Goal: Check status: Check status

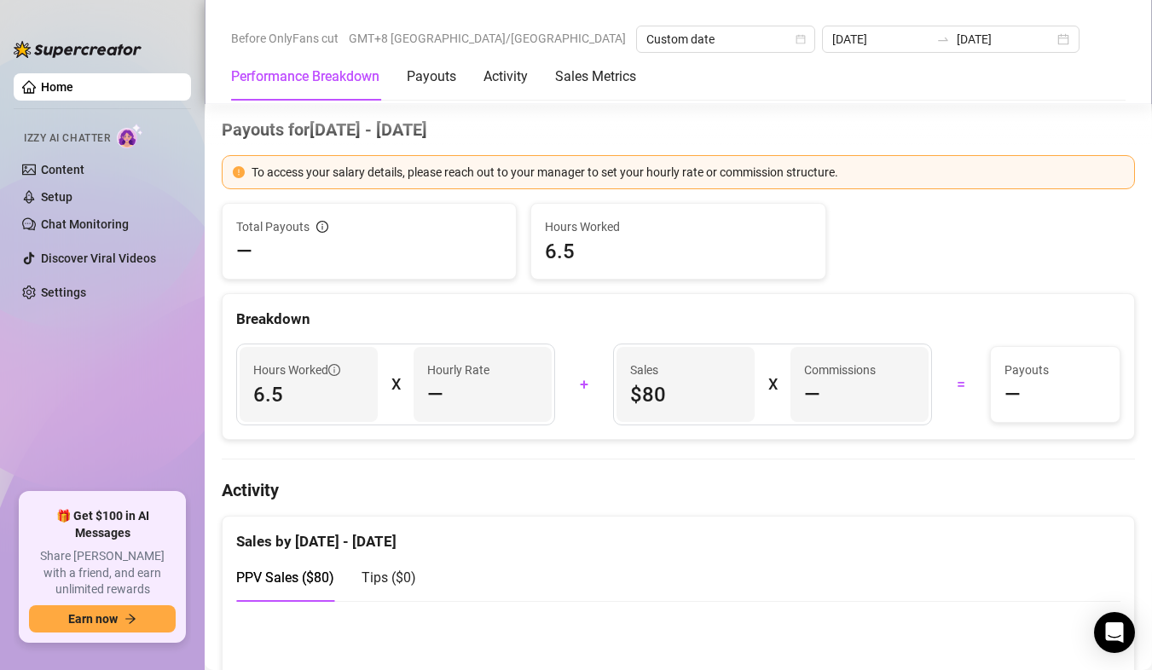
scroll to position [170, 0]
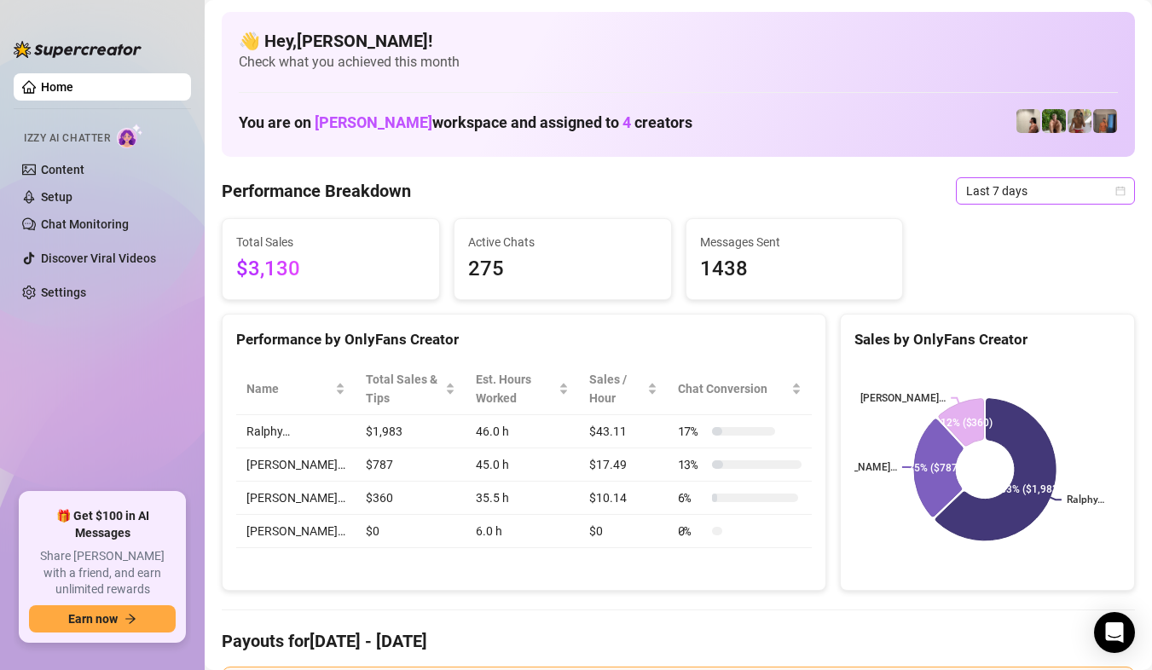
click at [1099, 188] on span "Last 7 days" at bounding box center [1045, 191] width 159 height 26
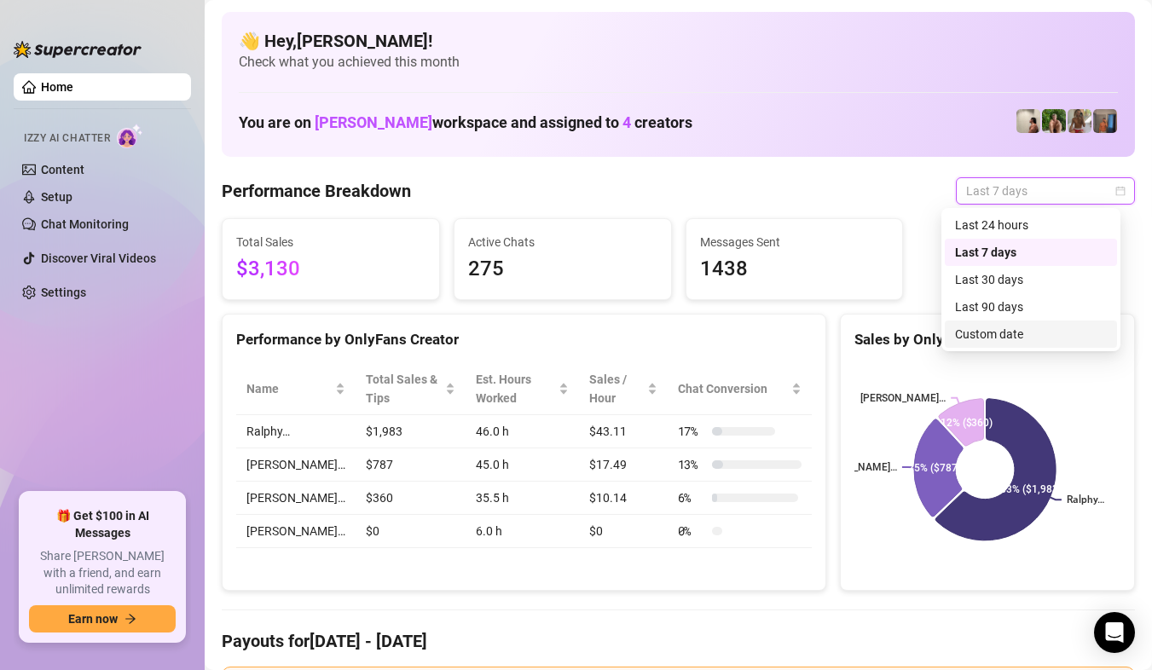
click at [1015, 328] on div "Custom date" at bounding box center [1031, 334] width 152 height 19
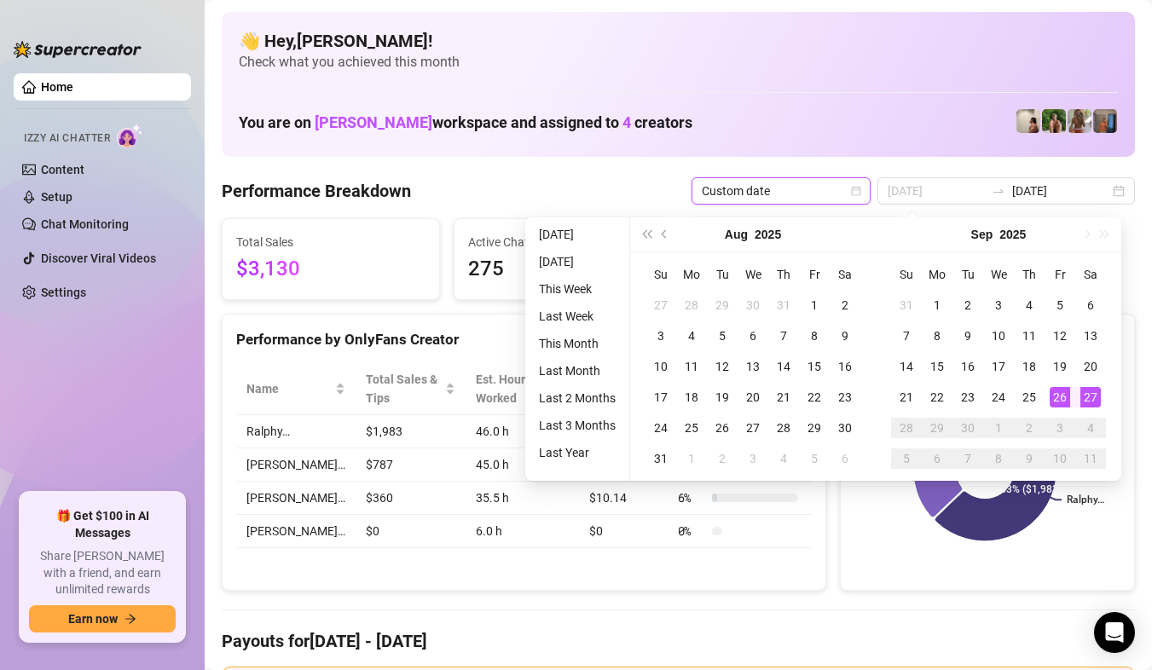
type input "[DATE]"
click at [1078, 395] on td "27" at bounding box center [1090, 397] width 31 height 31
click at [1080, 395] on div "27" at bounding box center [1090, 397] width 20 height 20
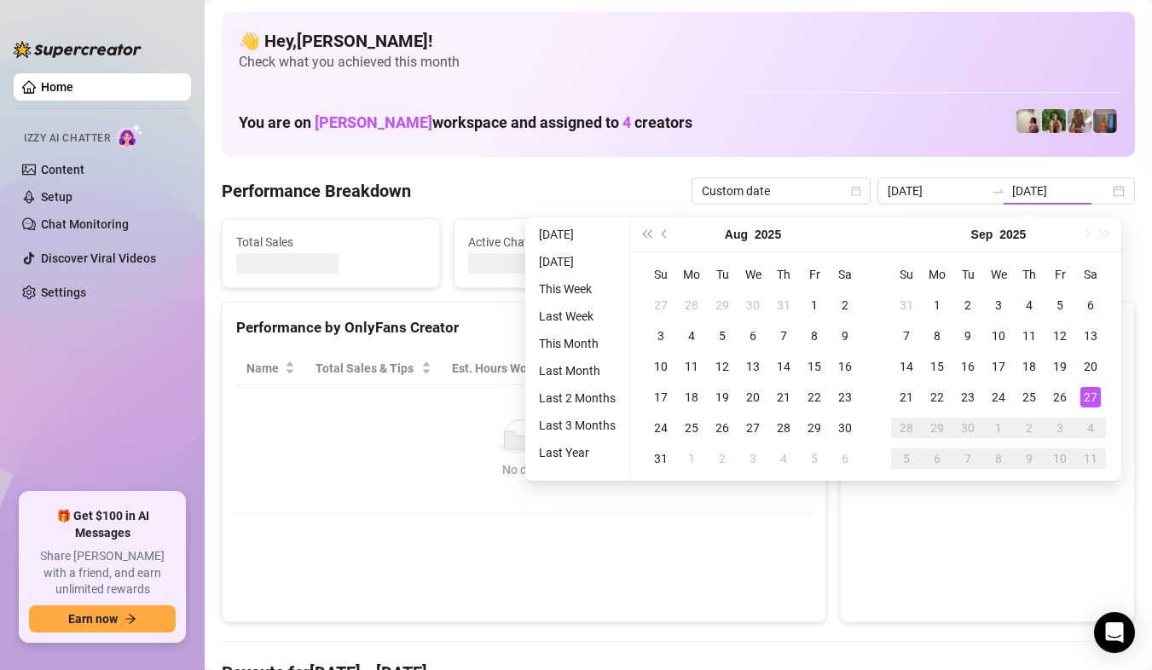
type input "[DATE]"
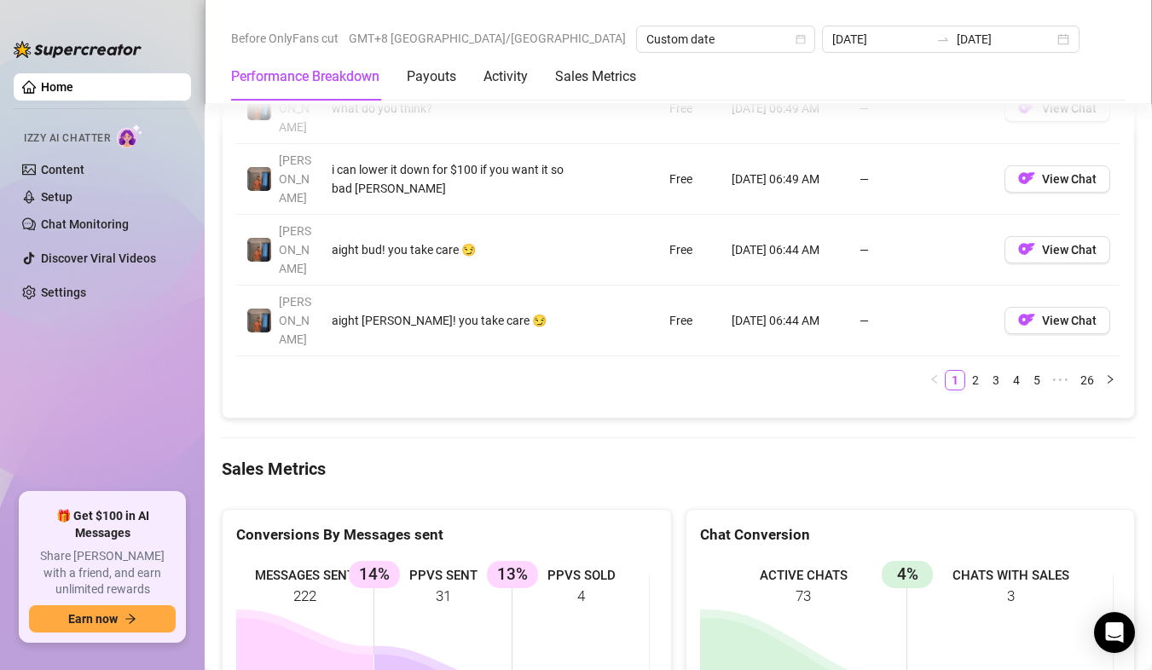
scroll to position [2216, 0]
